Goal: Task Accomplishment & Management: Complete application form

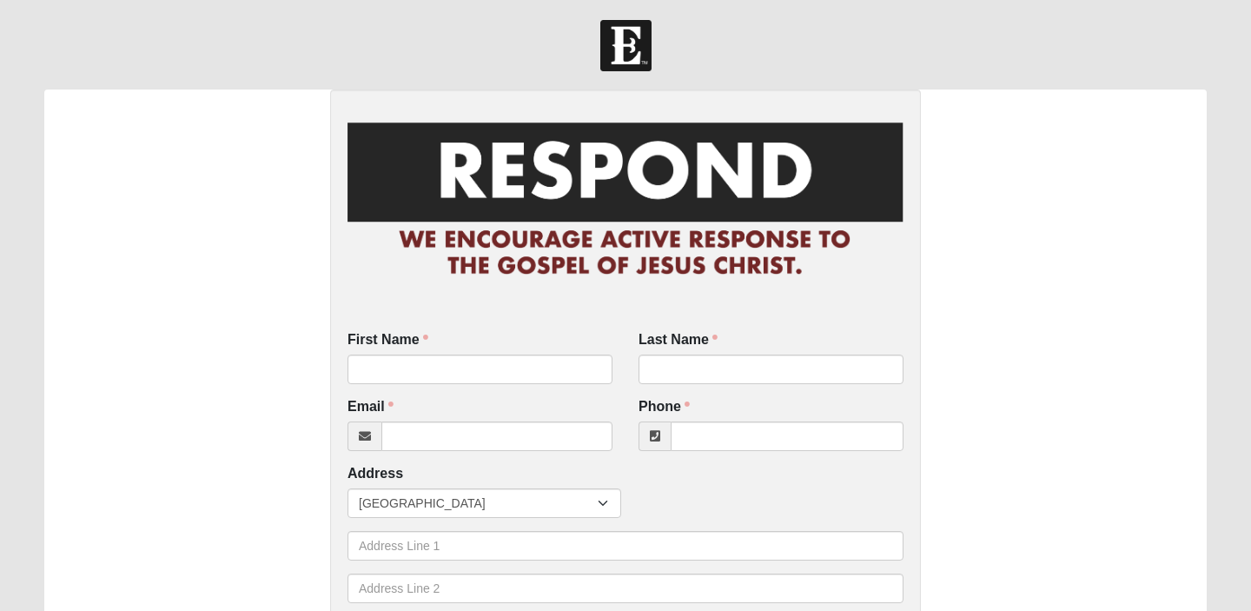
scroll to position [7, 0]
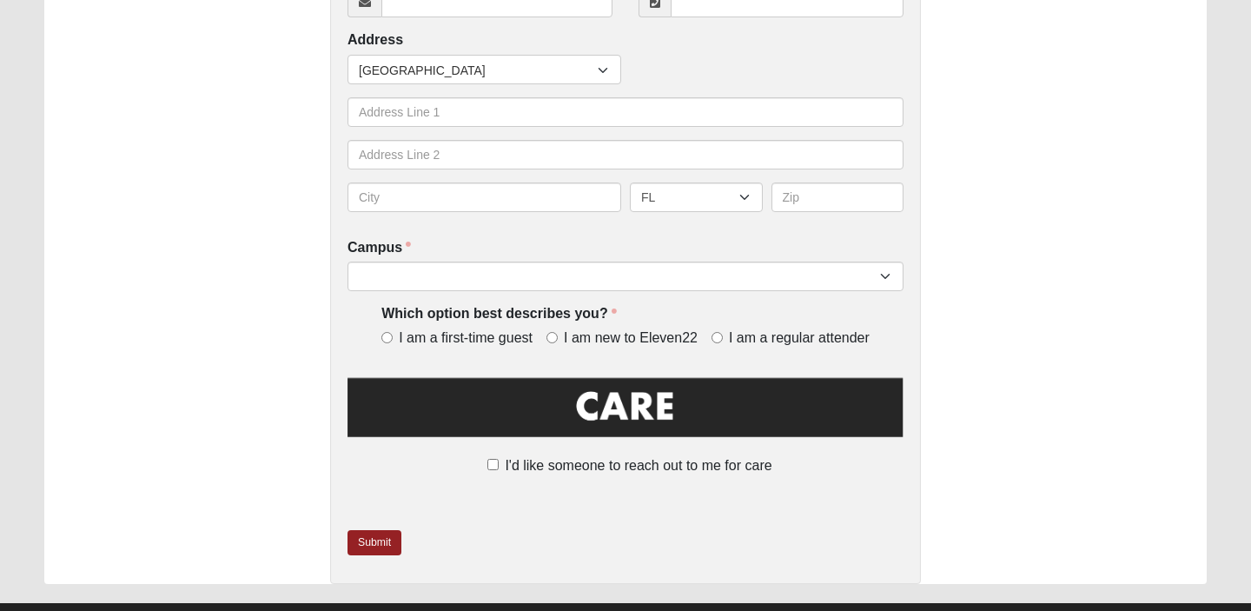
scroll to position [557, 0]
